Goal: Task Accomplishment & Management: Manage account settings

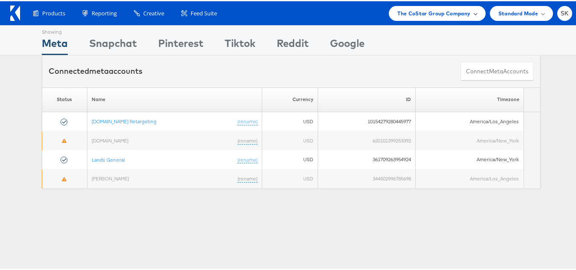
click at [445, 12] on span "The CoStar Group Company" at bounding box center [433, 12] width 73 height 9
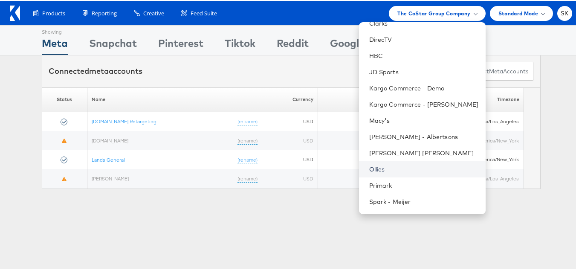
scroll to position [171, 0]
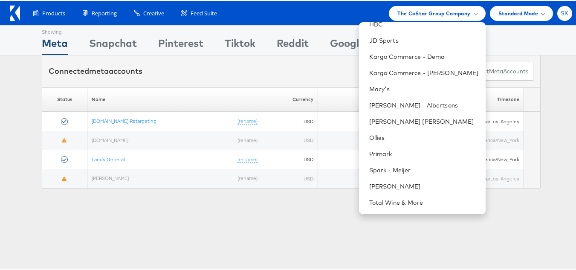
click at [557, 5] on div "SK" at bounding box center [564, 12] width 15 height 15
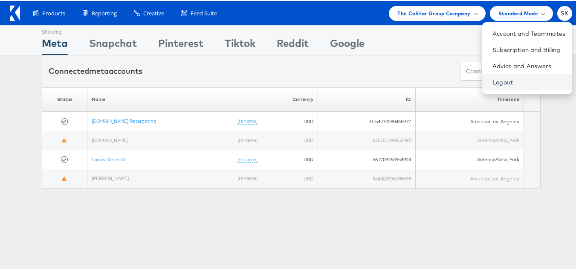
click at [492, 77] on link "Logout" at bounding box center [528, 81] width 73 height 9
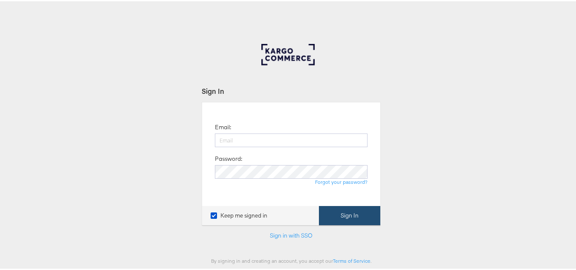
type input "shravan.kumar@kargo.com"
click at [361, 216] on button "Sign In" at bounding box center [349, 214] width 61 height 19
